Goal: Navigation & Orientation: Understand site structure

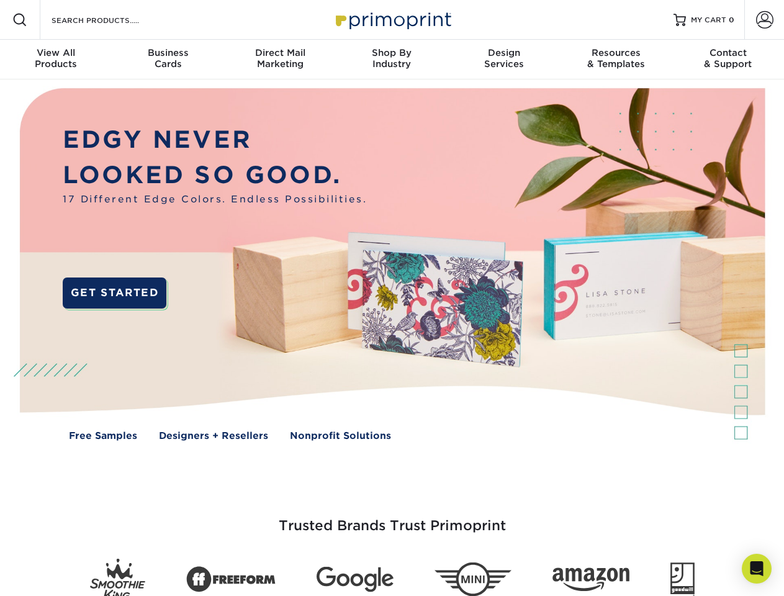
click at [392, 298] on img at bounding box center [392, 273] width 776 height 388
click at [20, 20] on span at bounding box center [19, 19] width 15 height 15
click at [764, 20] on span at bounding box center [764, 19] width 17 height 17
click at [56, 60] on div "View All Products" at bounding box center [56, 58] width 112 height 22
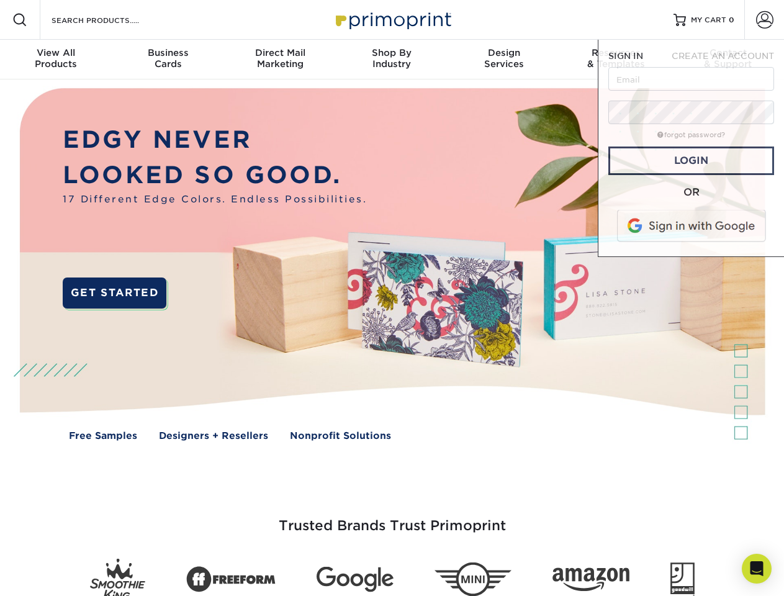
click at [168, 60] on div "Business Cards" at bounding box center [168, 58] width 112 height 22
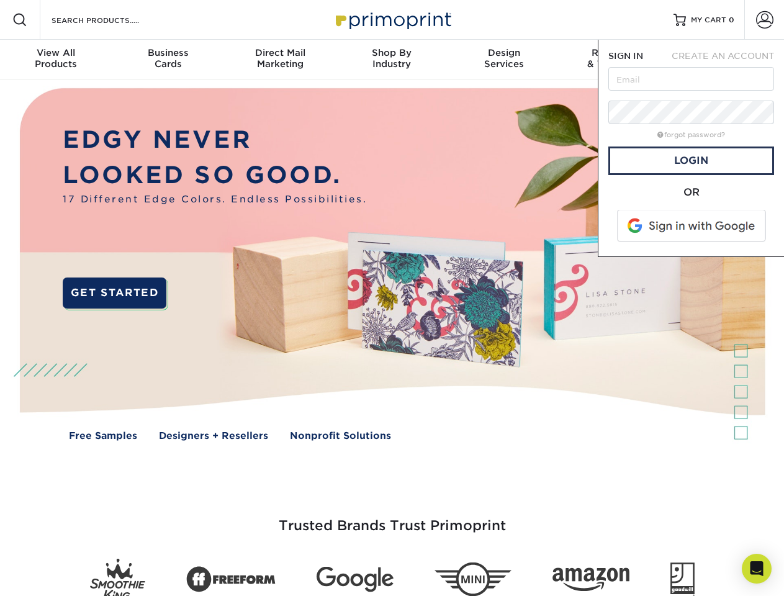
click at [280, 60] on div "Direct Mail Marketing" at bounding box center [280, 58] width 112 height 22
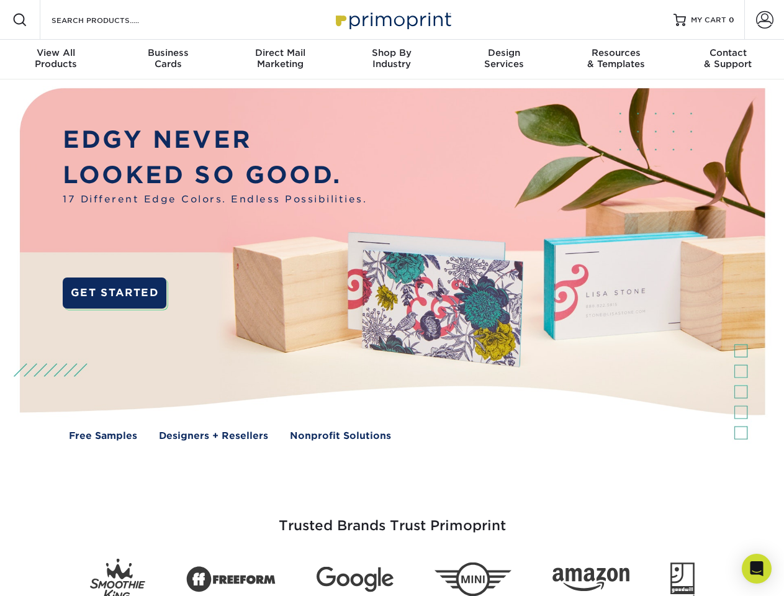
click at [392, 60] on div "Shop By Industry" at bounding box center [392, 58] width 112 height 22
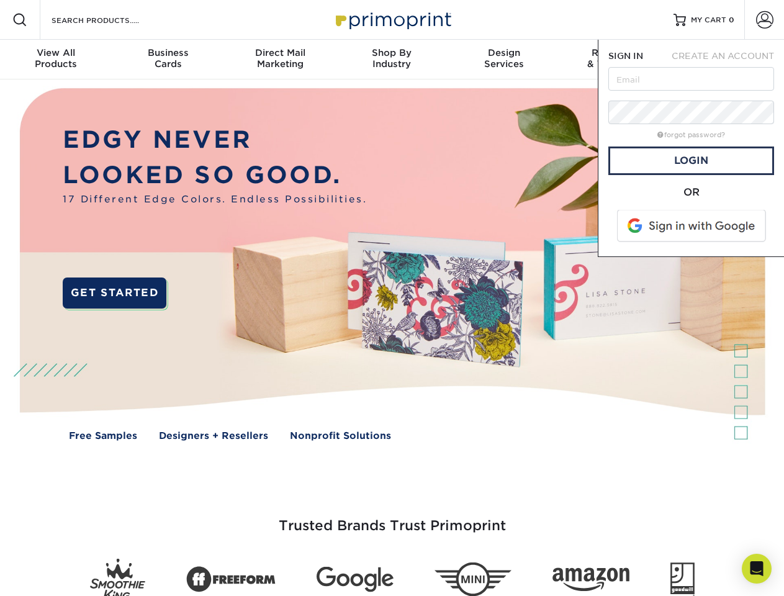
click at [504, 60] on div "Design Services" at bounding box center [504, 58] width 112 height 22
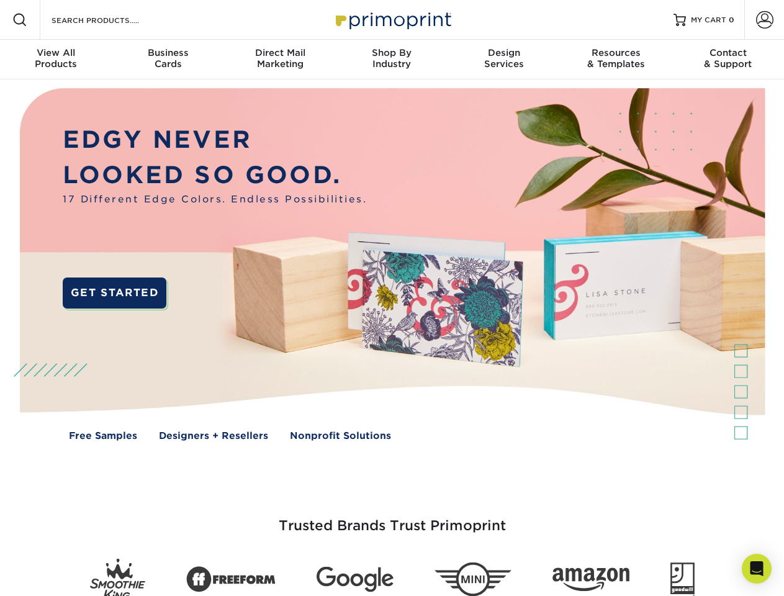
click at [616, 60] on span "SIGN IN" at bounding box center [625, 56] width 35 height 10
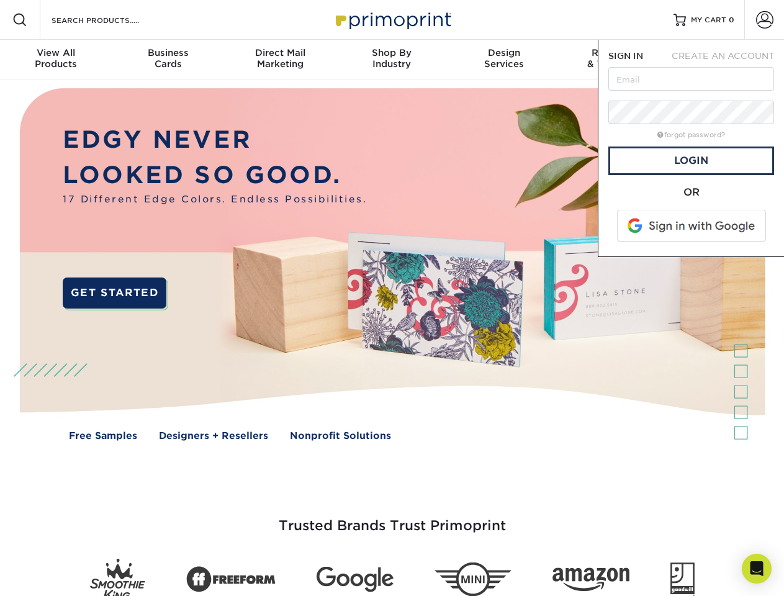
click at [728, 60] on div "Contact & Support" at bounding box center [728, 58] width 112 height 22
